Goal: Information Seeking & Learning: Learn about a topic

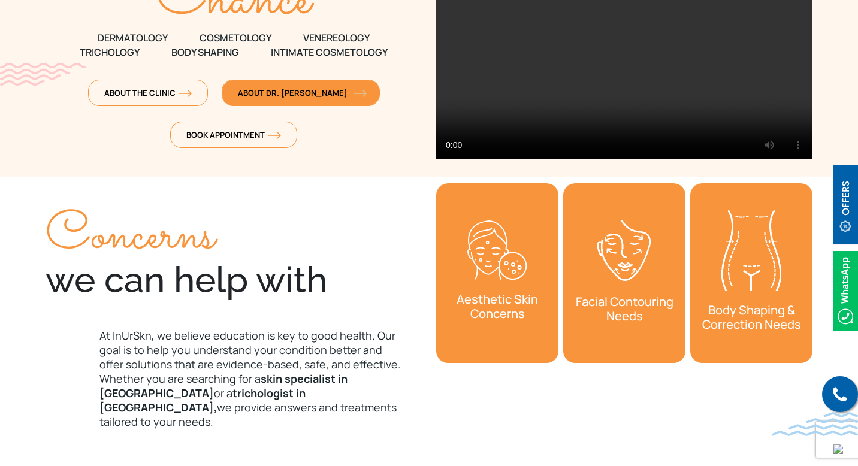
scroll to position [253, 0]
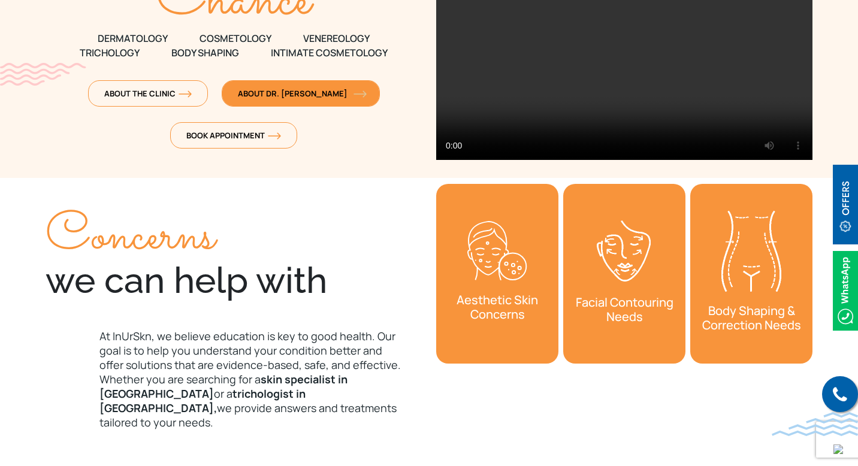
click at [308, 93] on span "About Dr. [PERSON_NAME]" at bounding box center [301, 93] width 126 height 11
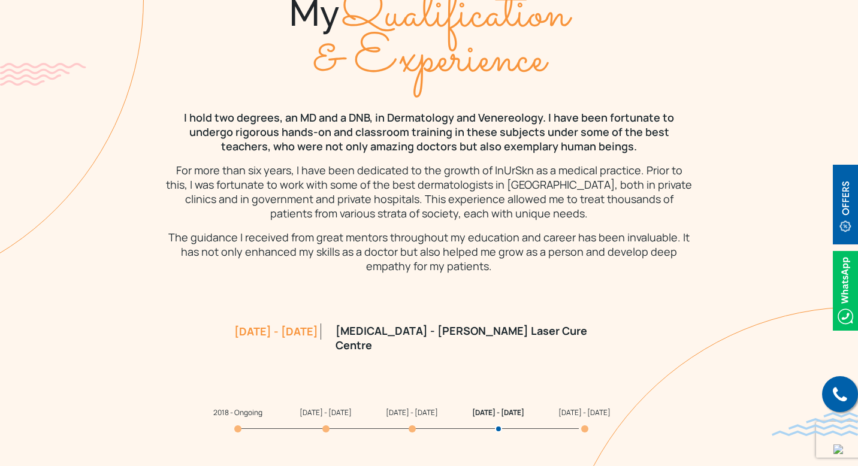
scroll to position [1002, 0]
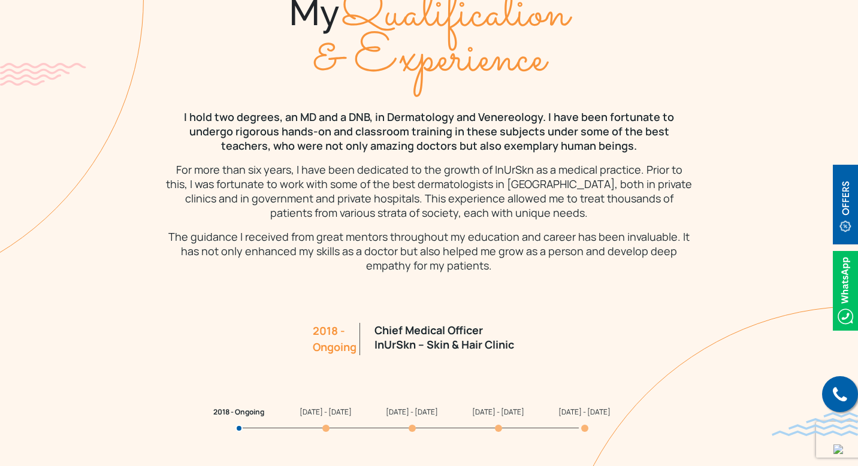
click at [576, 412] on span "2008 - 2011" at bounding box center [584, 412] width 52 height 10
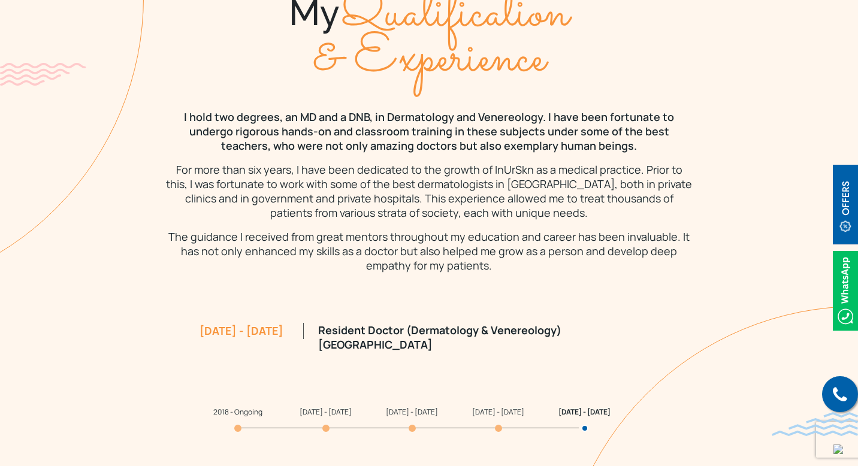
click at [491, 412] on span "2011 - 2012" at bounding box center [498, 412] width 52 height 10
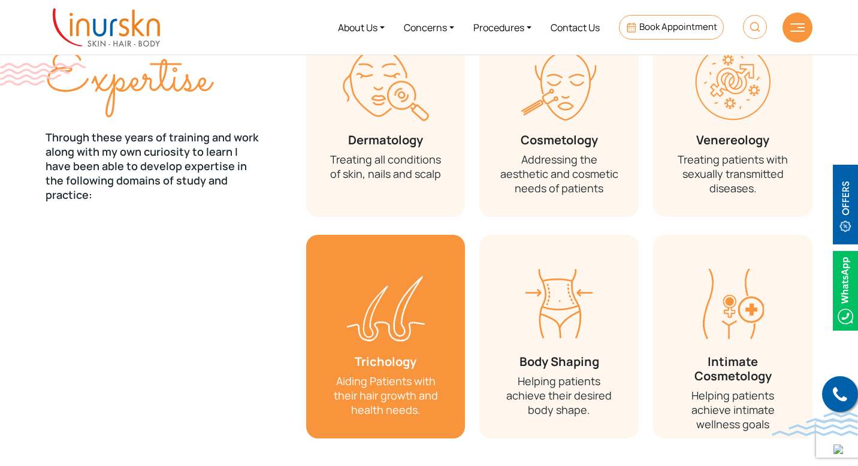
scroll to position [1504, 0]
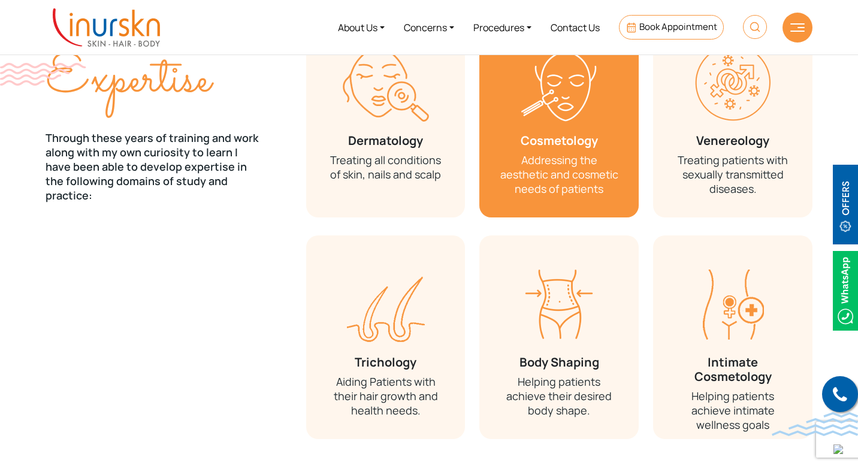
click at [577, 153] on p "Addressing the aesthetic and cosmetic needs of patients" at bounding box center [558, 174] width 123 height 43
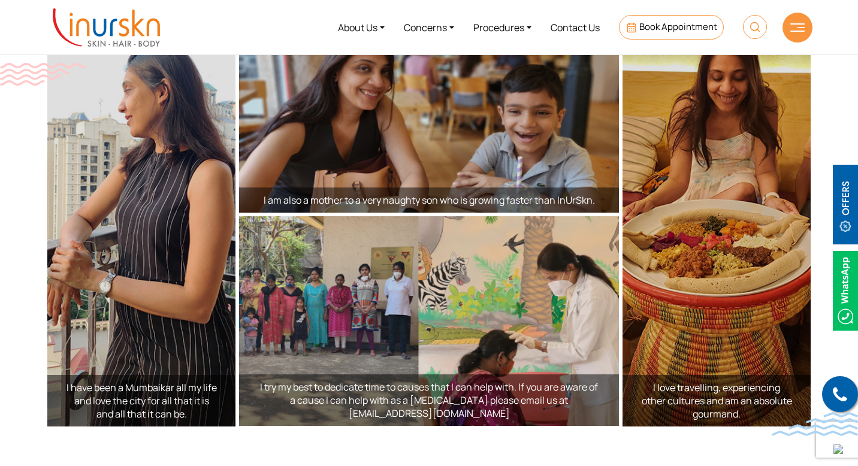
scroll to position [2136, 0]
